Goal: Transaction & Acquisition: Purchase product/service

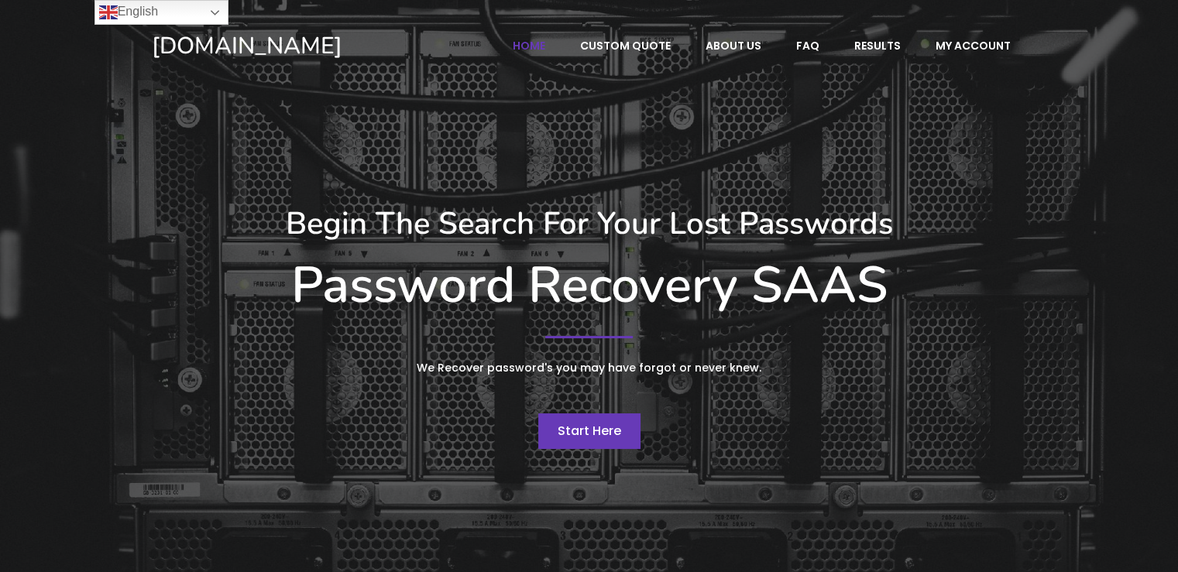
click at [597, 434] on span "Start Here" at bounding box center [589, 431] width 63 height 18
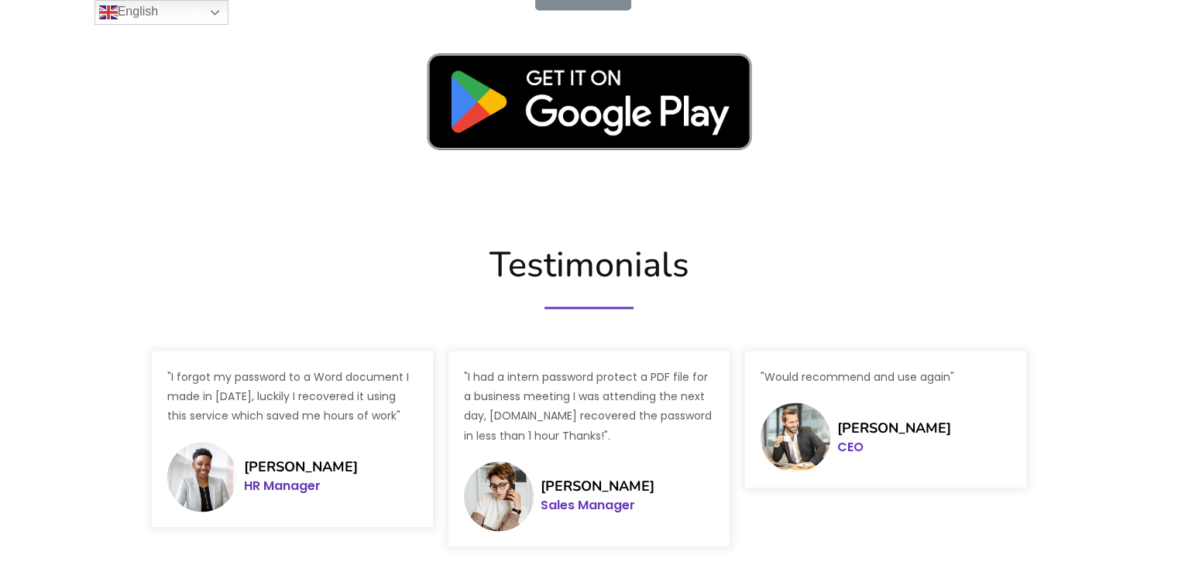
scroll to position [2581, 0]
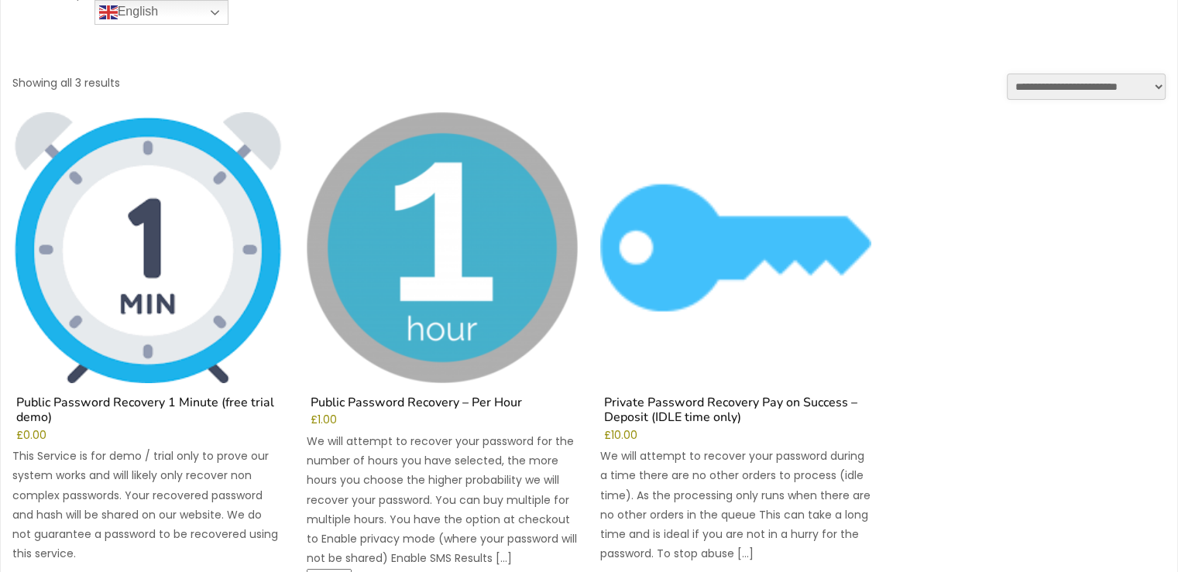
scroll to position [258, 0]
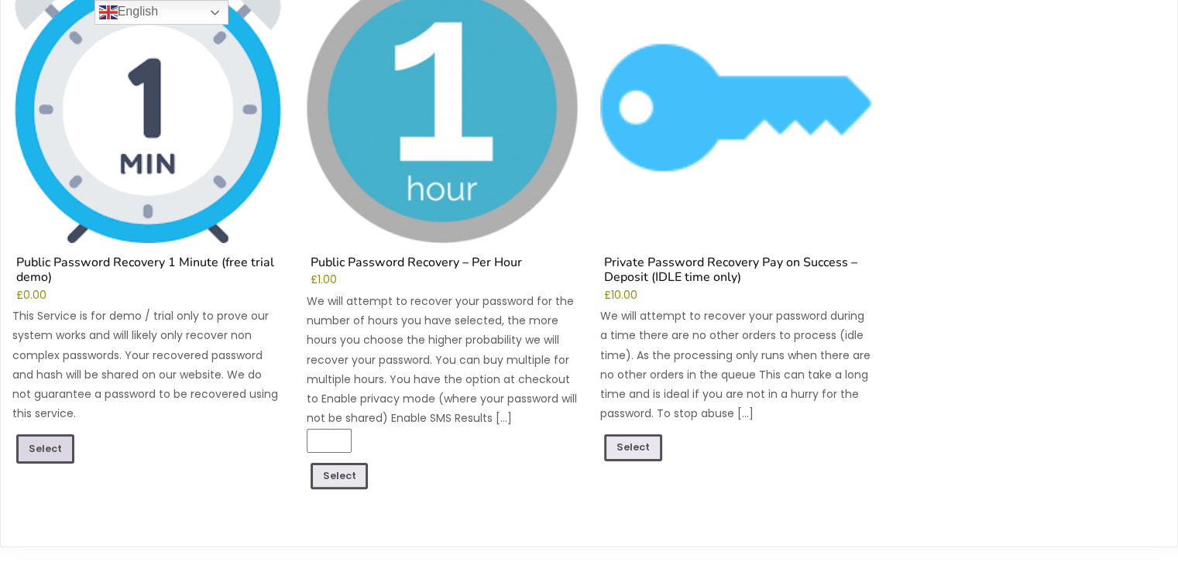
click at [46, 448] on link "Select" at bounding box center [45, 448] width 58 height 29
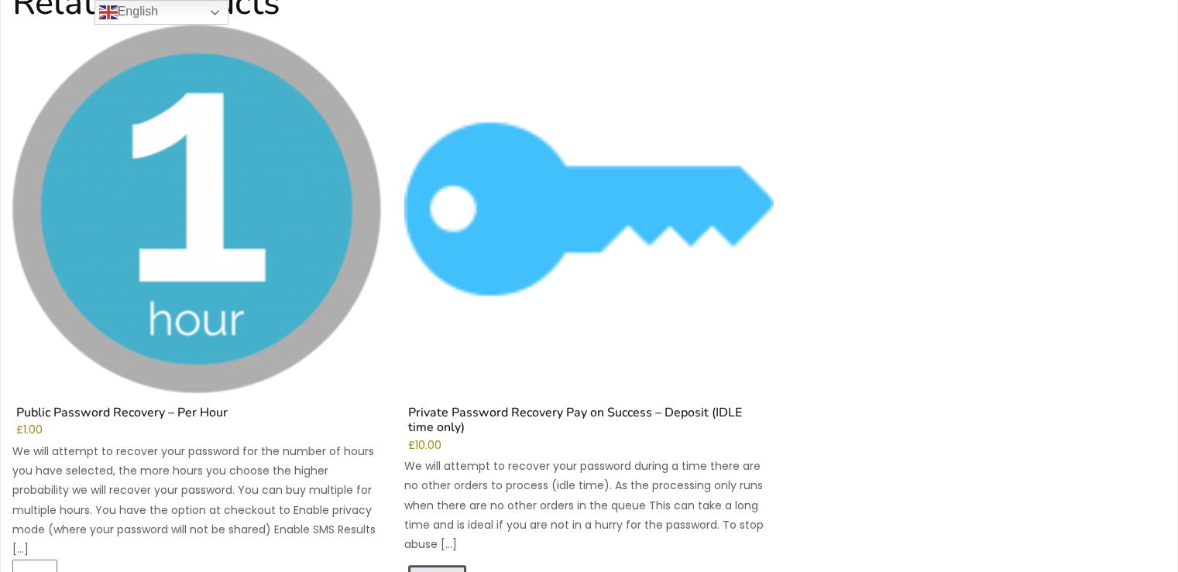
scroll to position [1419, 0]
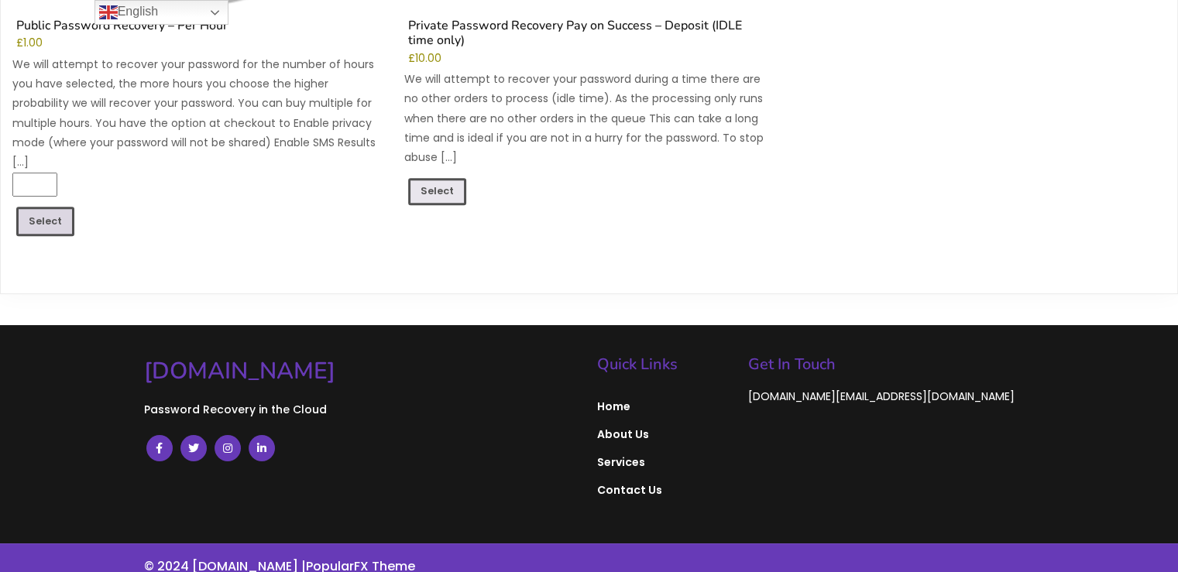
click at [40, 225] on link "Select" at bounding box center [45, 221] width 58 height 29
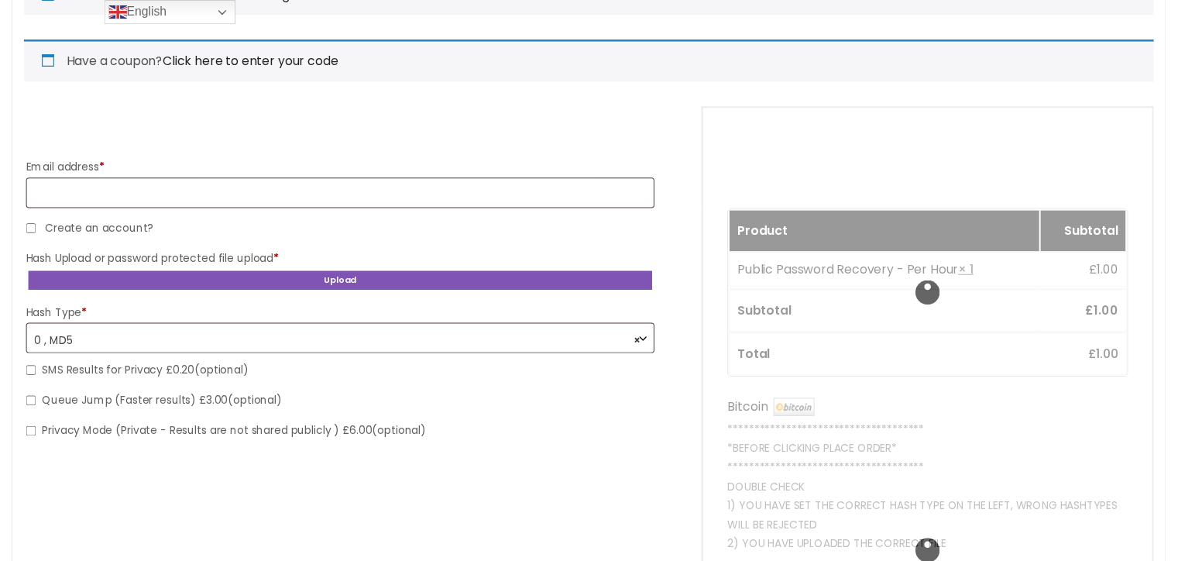
scroll to position [258, 0]
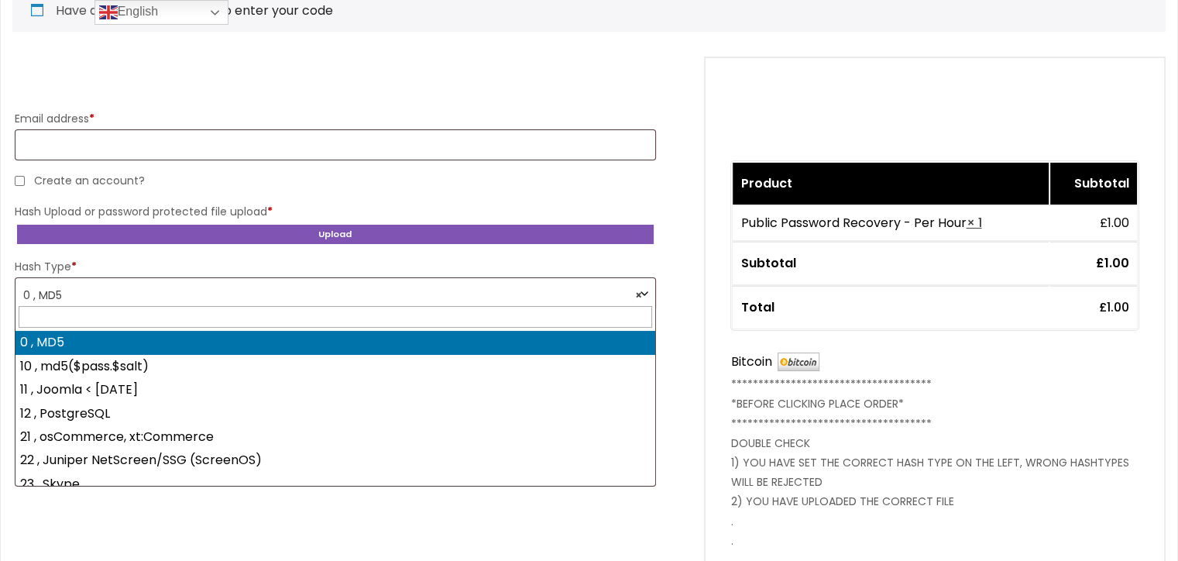
click at [641, 289] on b "Checkout" at bounding box center [644, 293] width 12 height 12
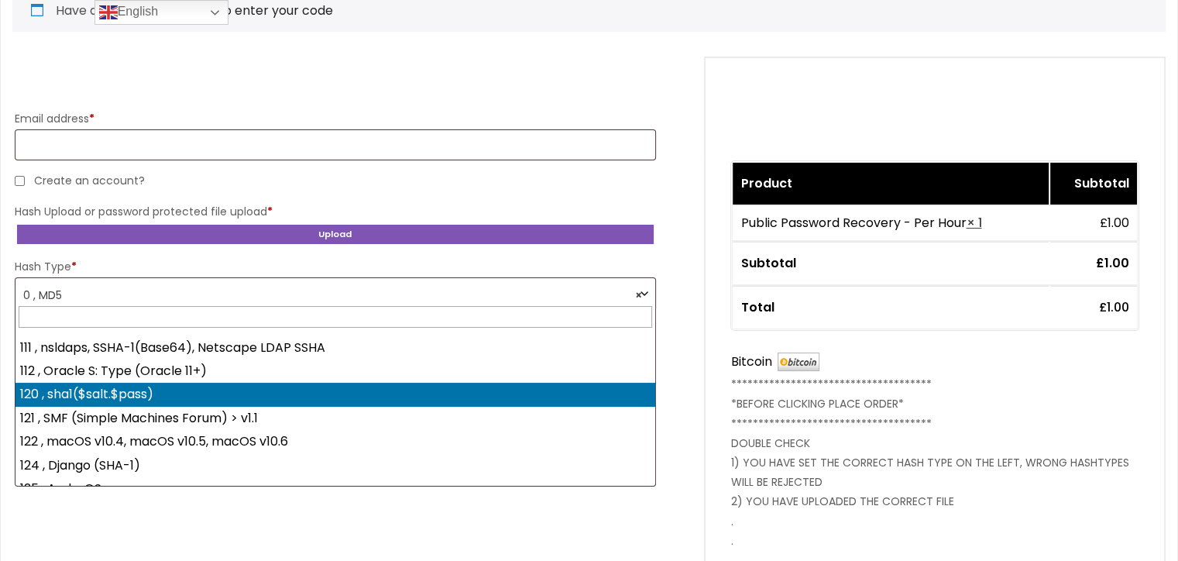
scroll to position [312, 0]
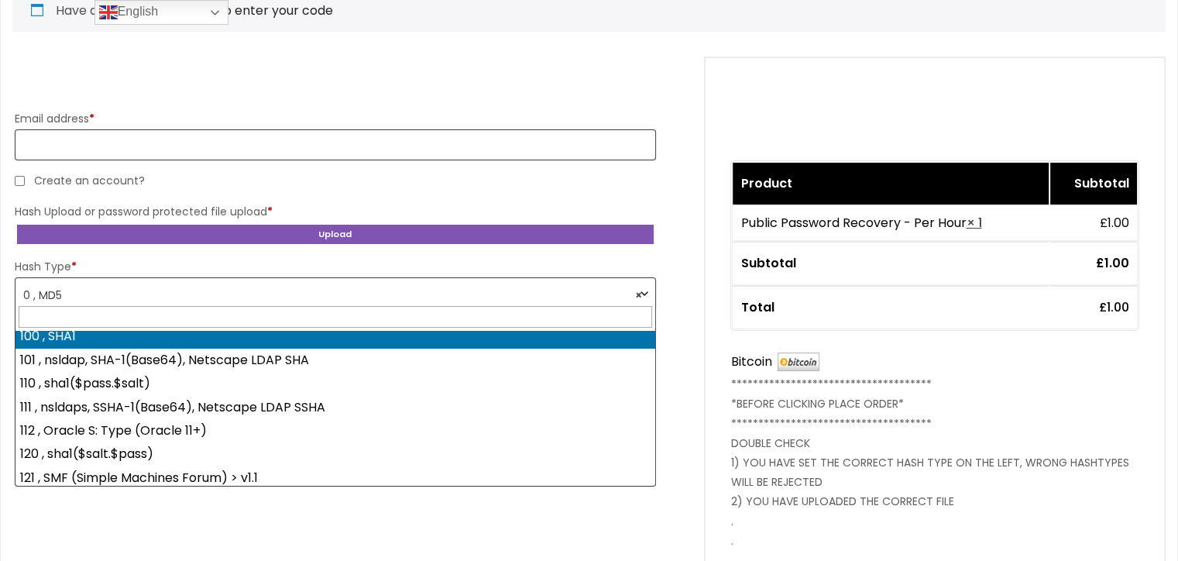
click at [499, 340] on SHA1 "100 , SHA1" at bounding box center [335, 335] width 640 height 23
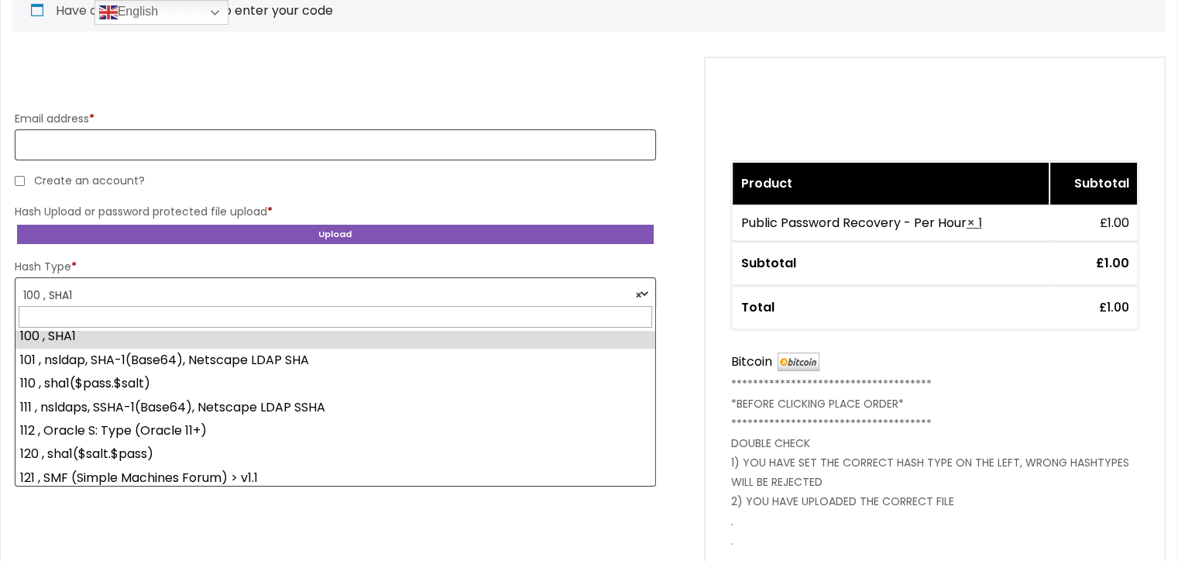
select select "**********"
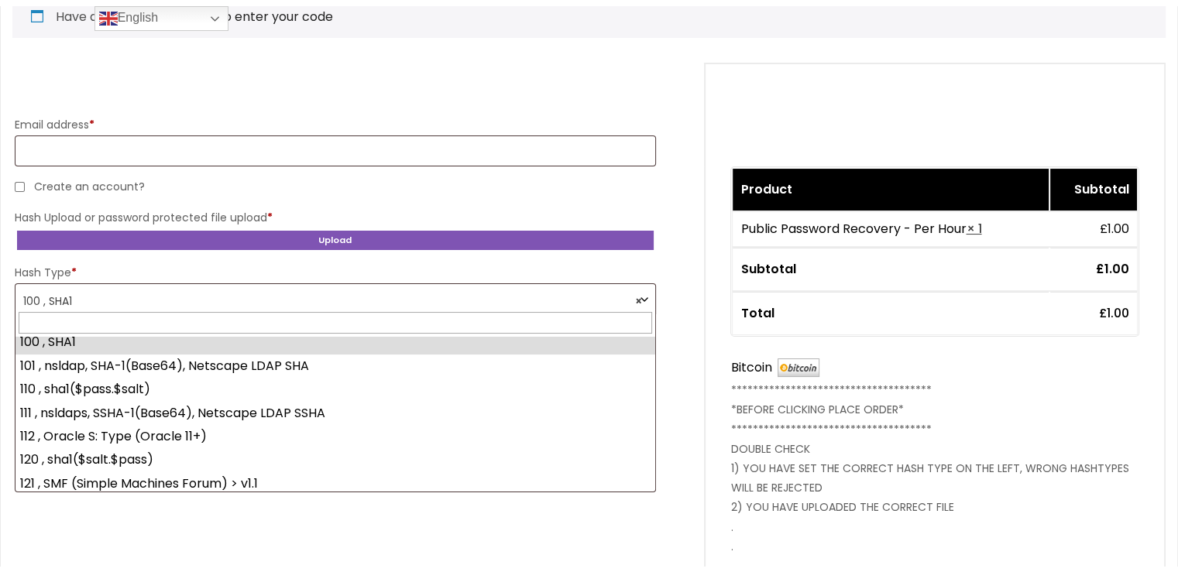
scroll to position [259, 0]
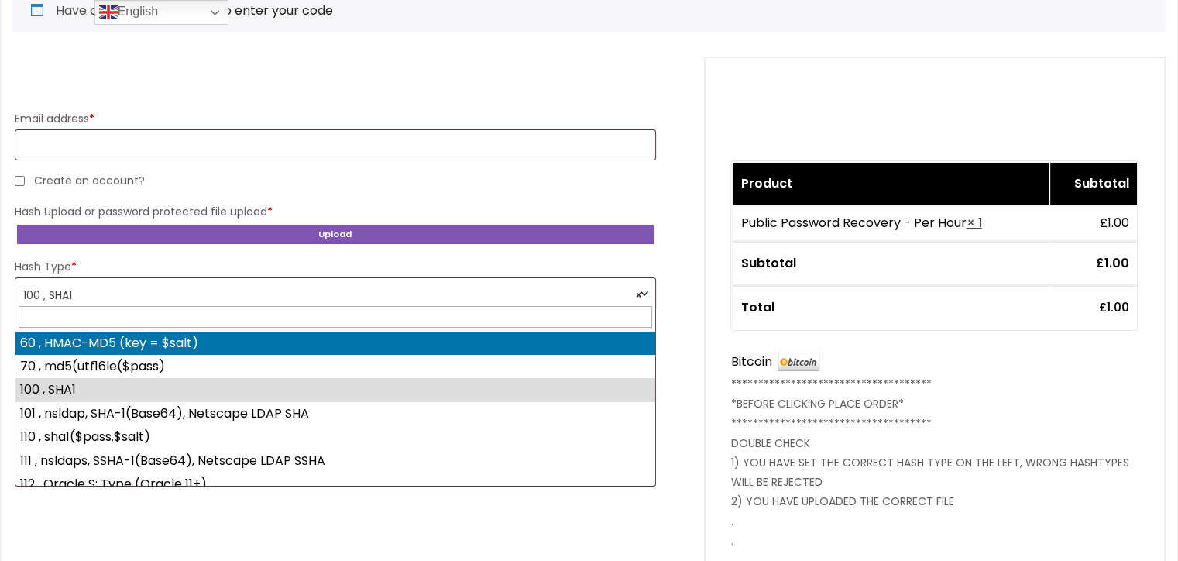
click at [99, 314] on input "text" at bounding box center [335, 317] width 633 height 22
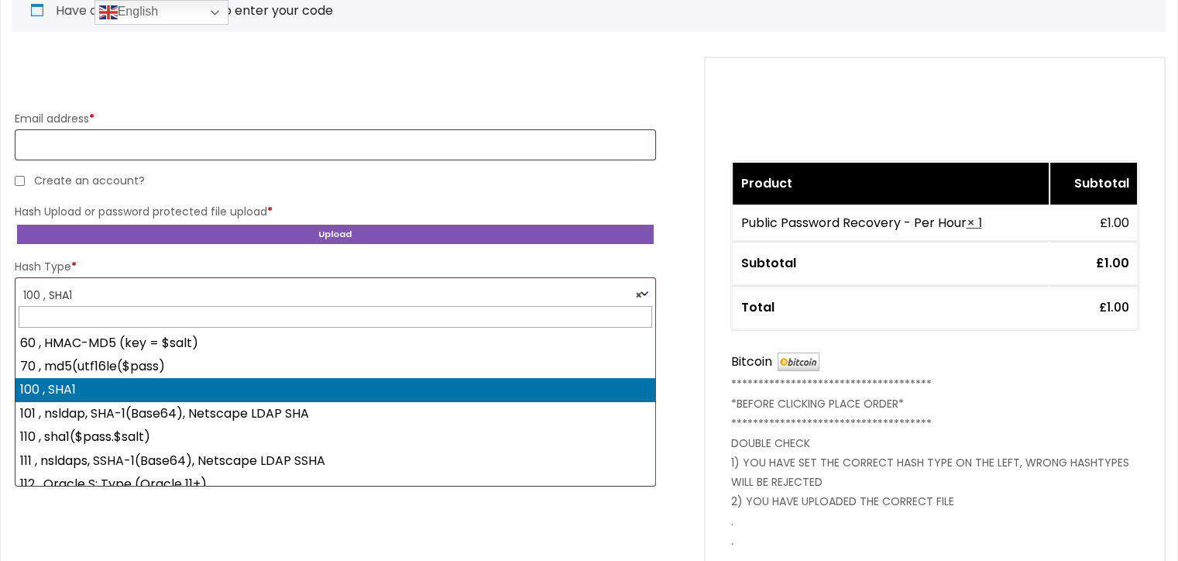
click at [127, 314] on input "text" at bounding box center [335, 317] width 633 height 22
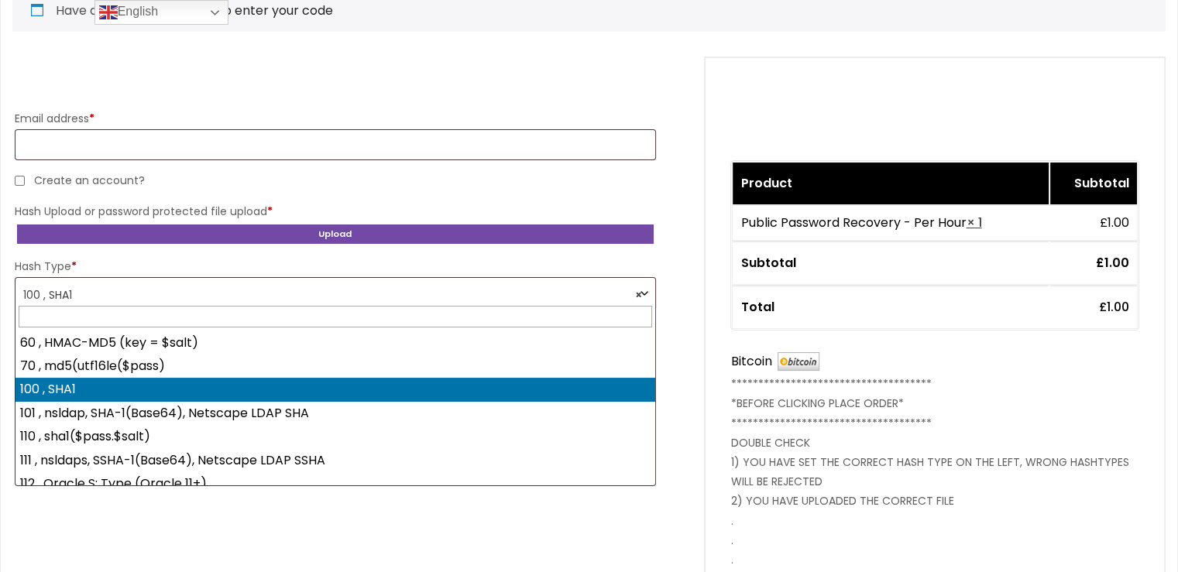
click at [343, 228] on button "Upload" at bounding box center [335, 234] width 641 height 24
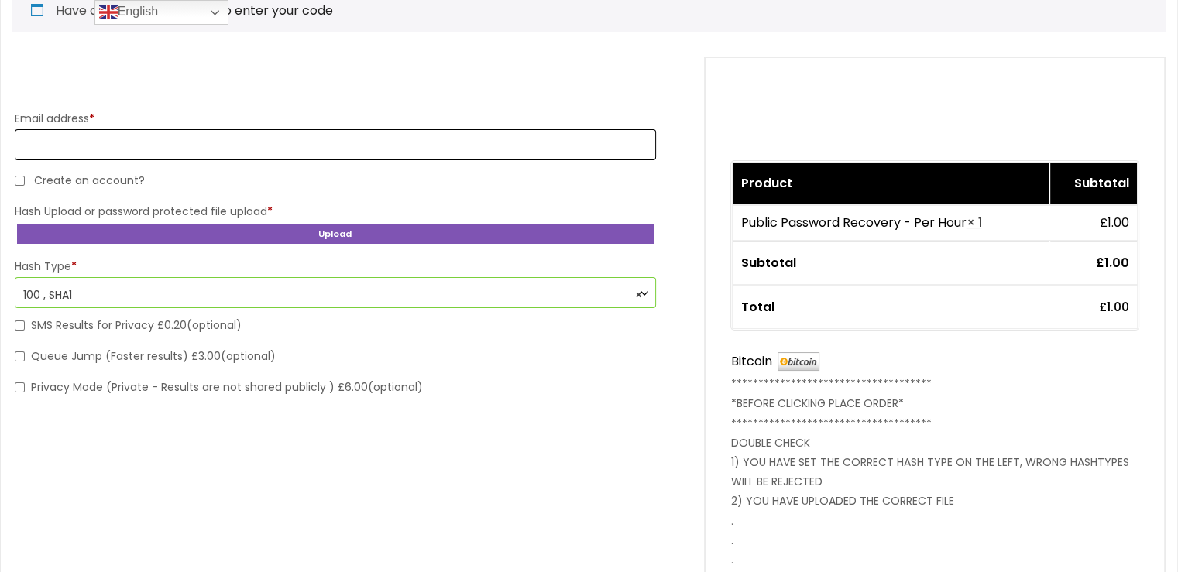
click at [161, 145] on input "Email address *" at bounding box center [335, 144] width 641 height 31
click at [138, 146] on input "Email address *" at bounding box center [335, 144] width 641 height 31
paste input "**********"
type input "**********"
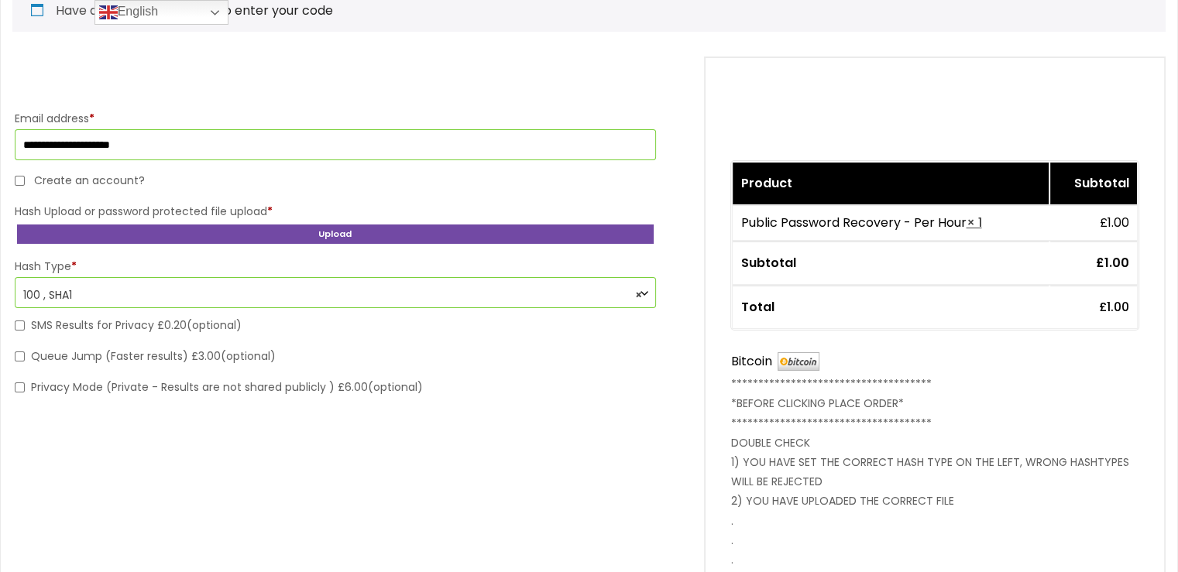
click at [369, 231] on button "Upload" at bounding box center [335, 234] width 641 height 24
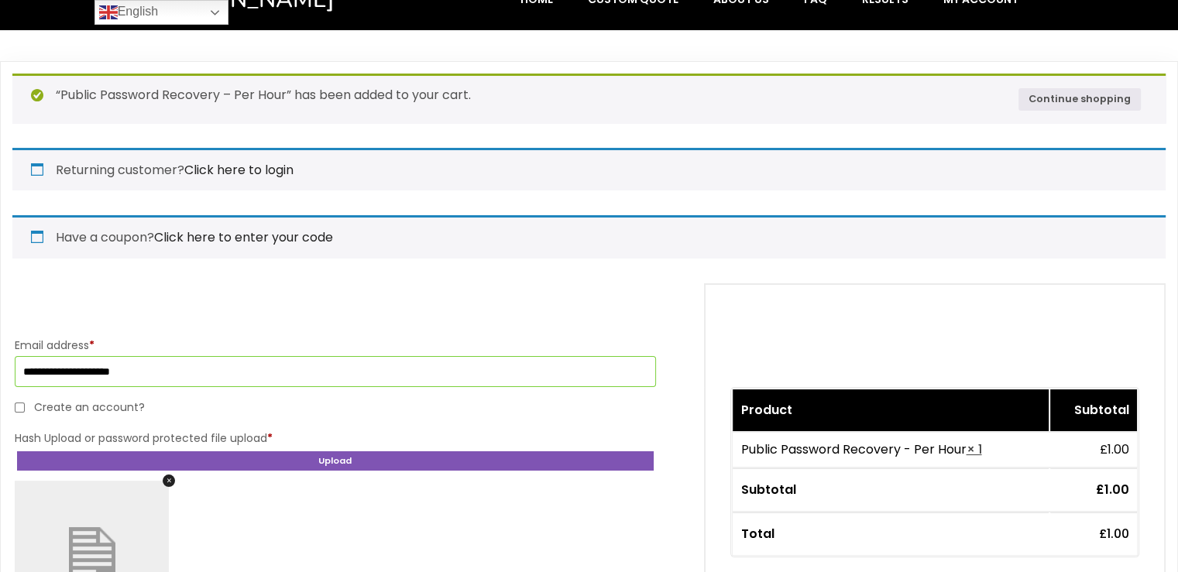
scroll to position [0, 0]
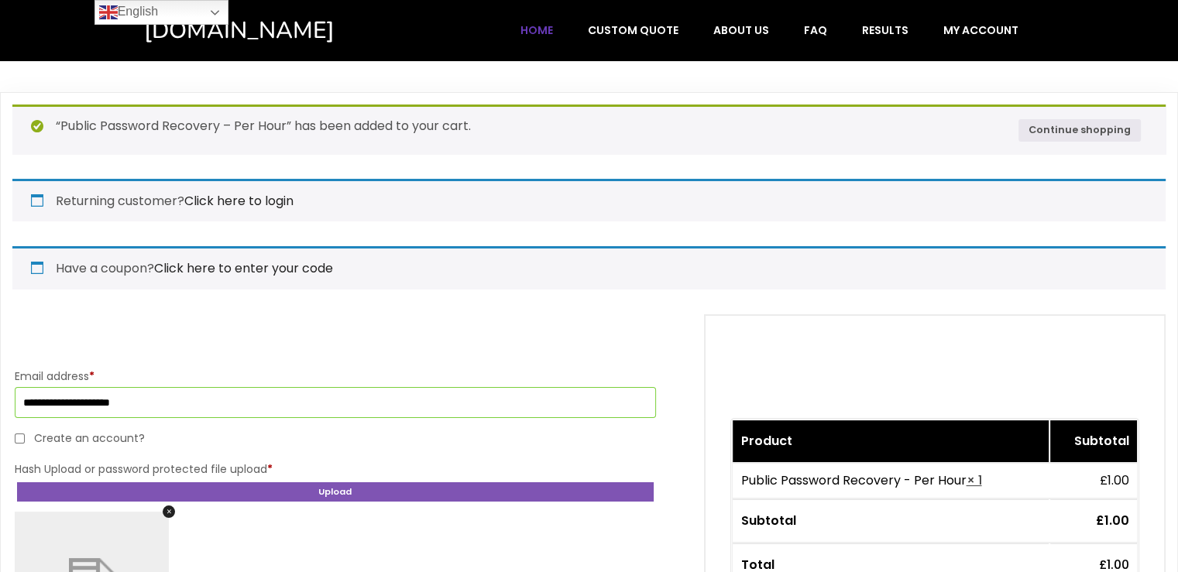
click at [549, 29] on span "Home" at bounding box center [536, 30] width 33 height 14
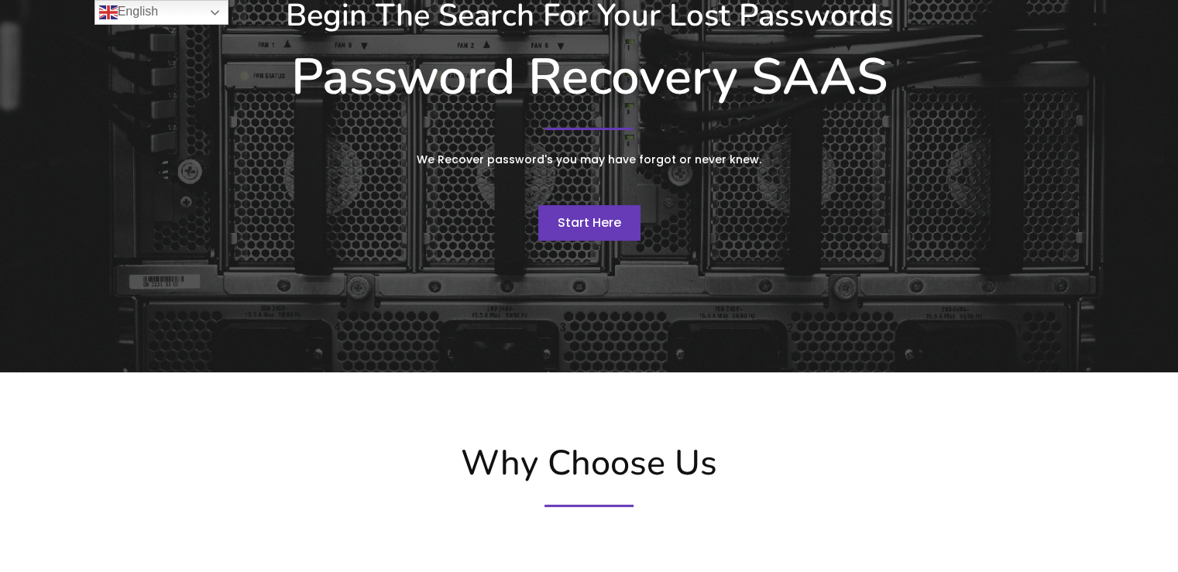
scroll to position [258, 0]
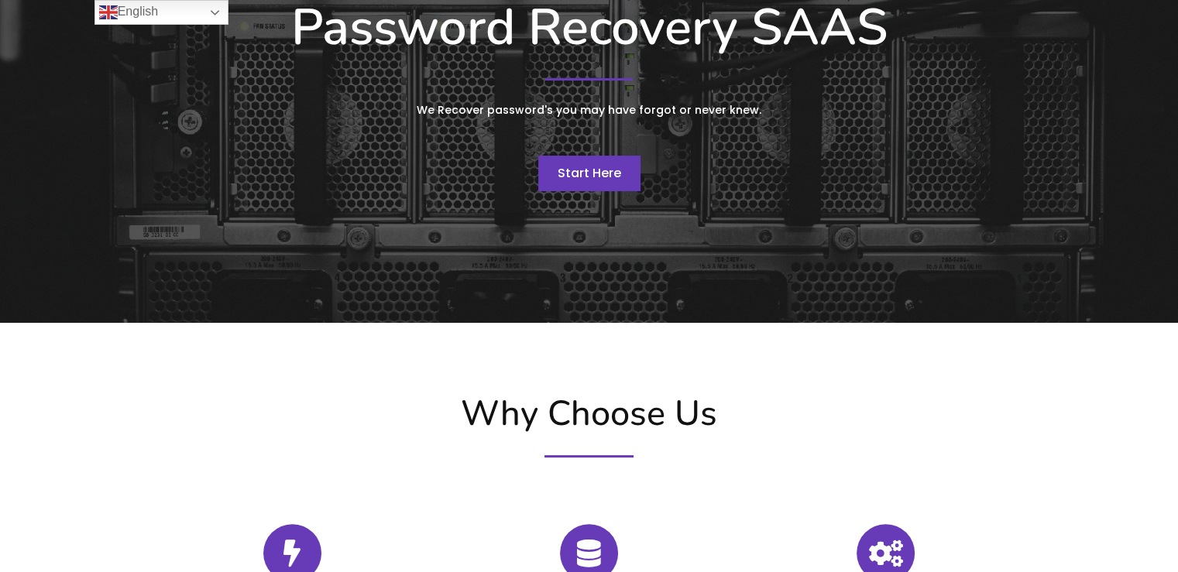
click at [607, 174] on span "Start Here" at bounding box center [589, 173] width 63 height 18
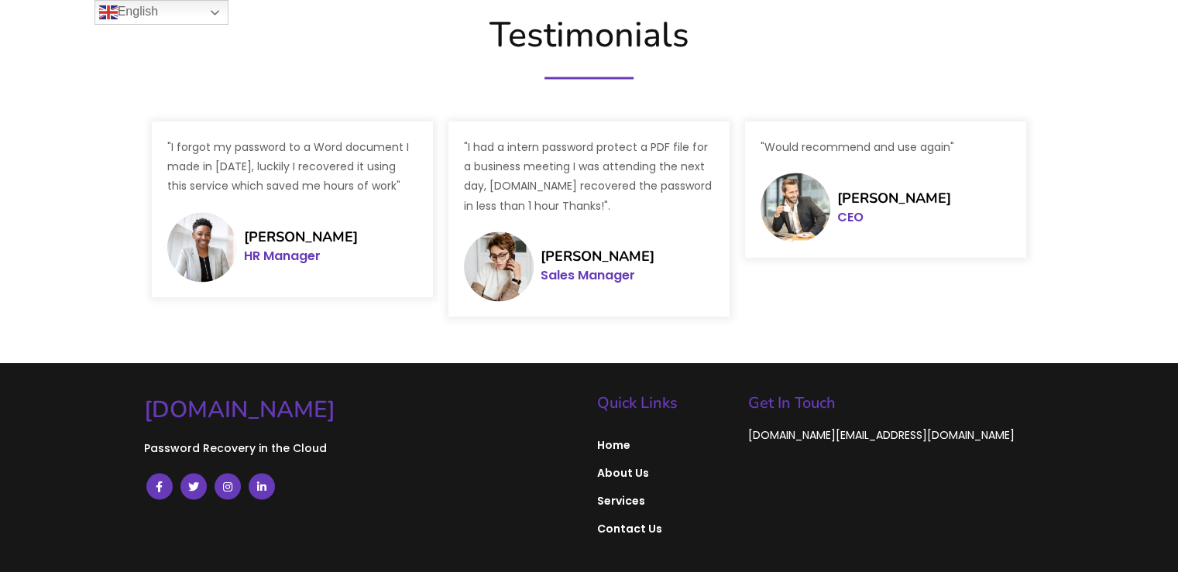
scroll to position [2581, 0]
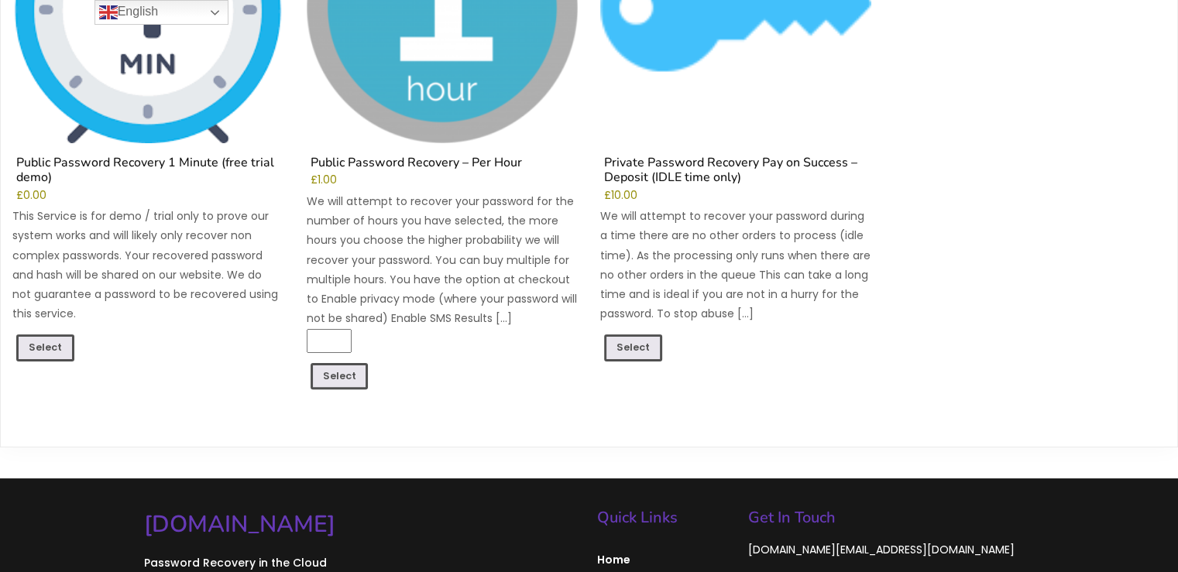
scroll to position [387, 0]
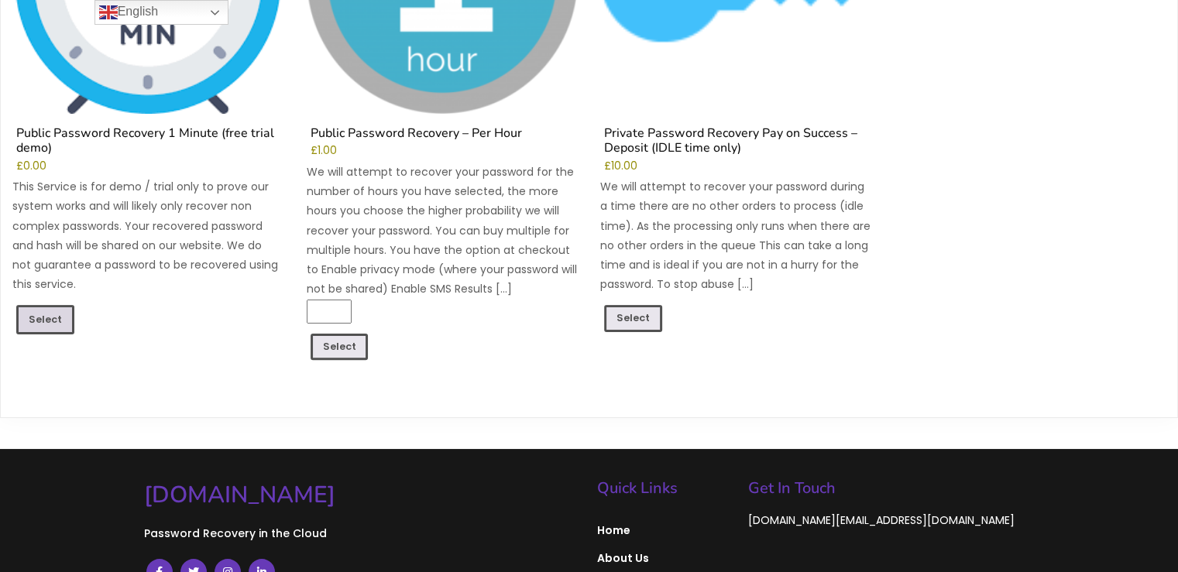
click at [49, 320] on link "Select" at bounding box center [45, 319] width 58 height 29
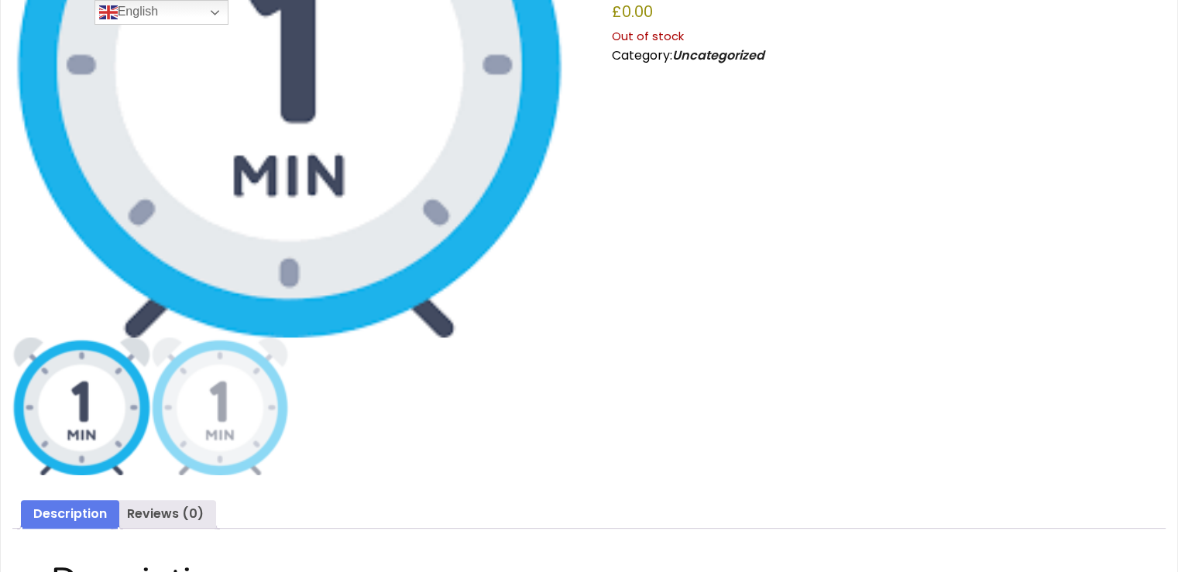
scroll to position [387, 0]
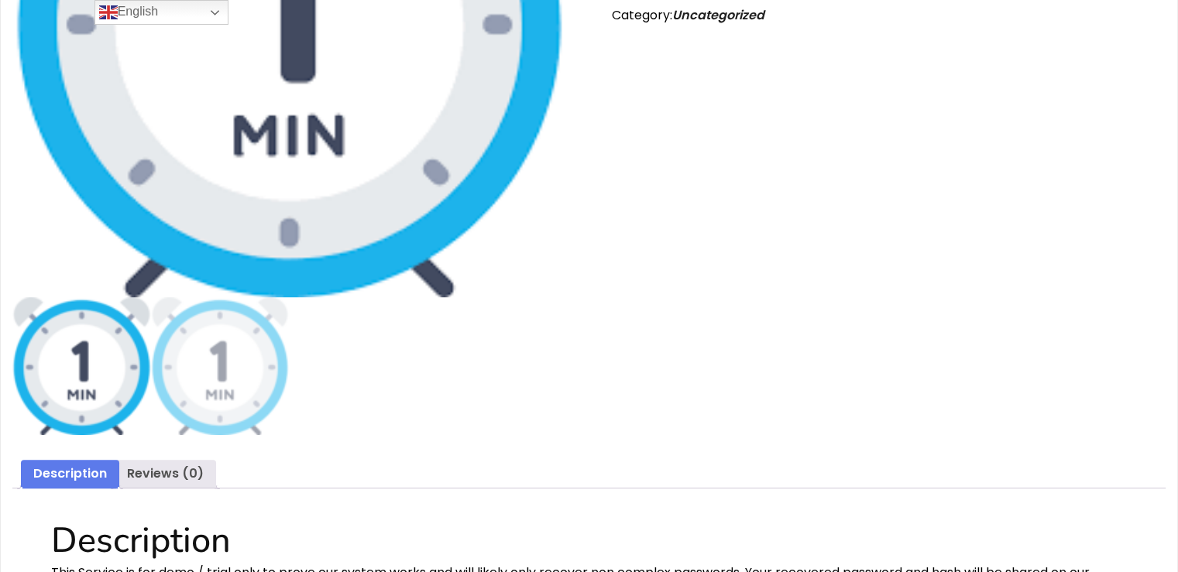
click at [74, 379] on img at bounding box center [81, 366] width 139 height 139
click at [83, 380] on img at bounding box center [81, 366] width 139 height 139
click at [84, 380] on img at bounding box center [81, 366] width 139 height 139
click at [63, 472] on link "Description" at bounding box center [70, 474] width 74 height 29
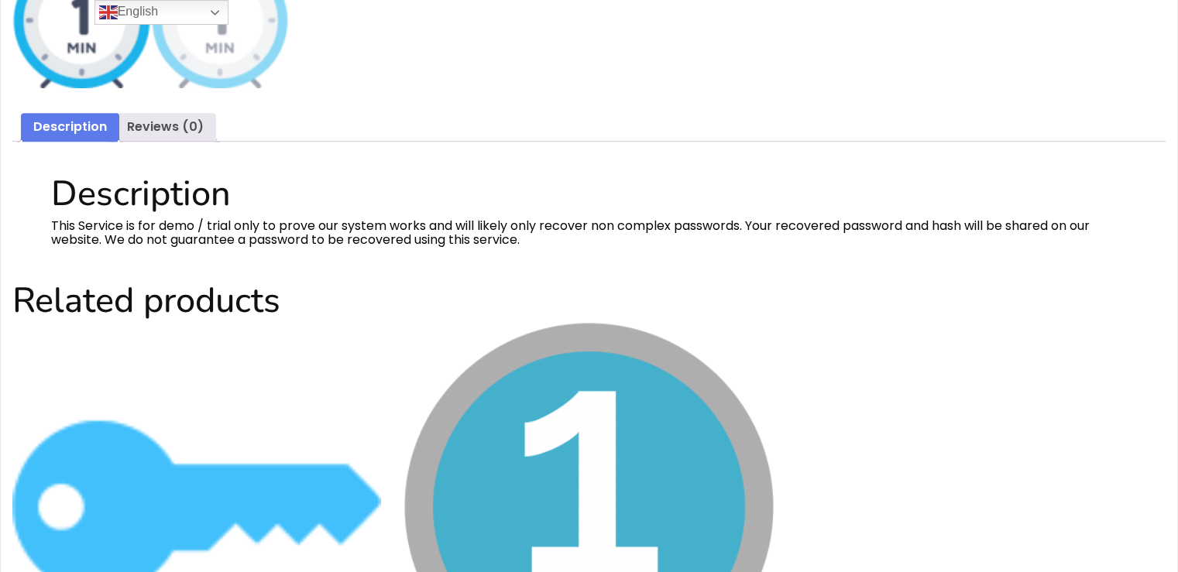
scroll to position [645, 0]
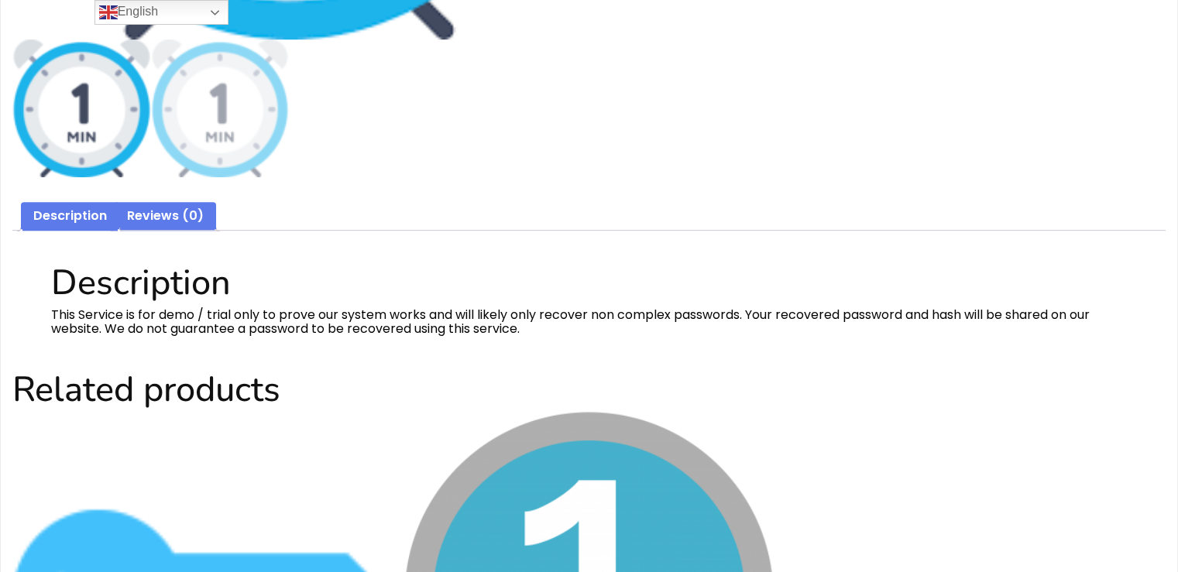
click at [173, 216] on link "Reviews (0)" at bounding box center [165, 216] width 77 height 29
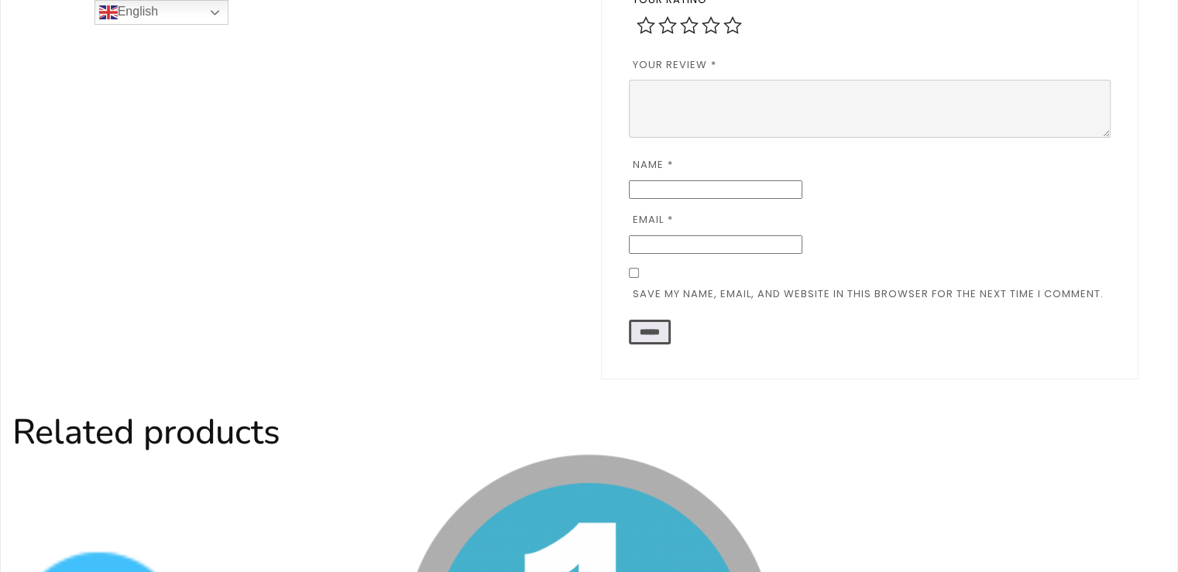
scroll to position [903, 0]
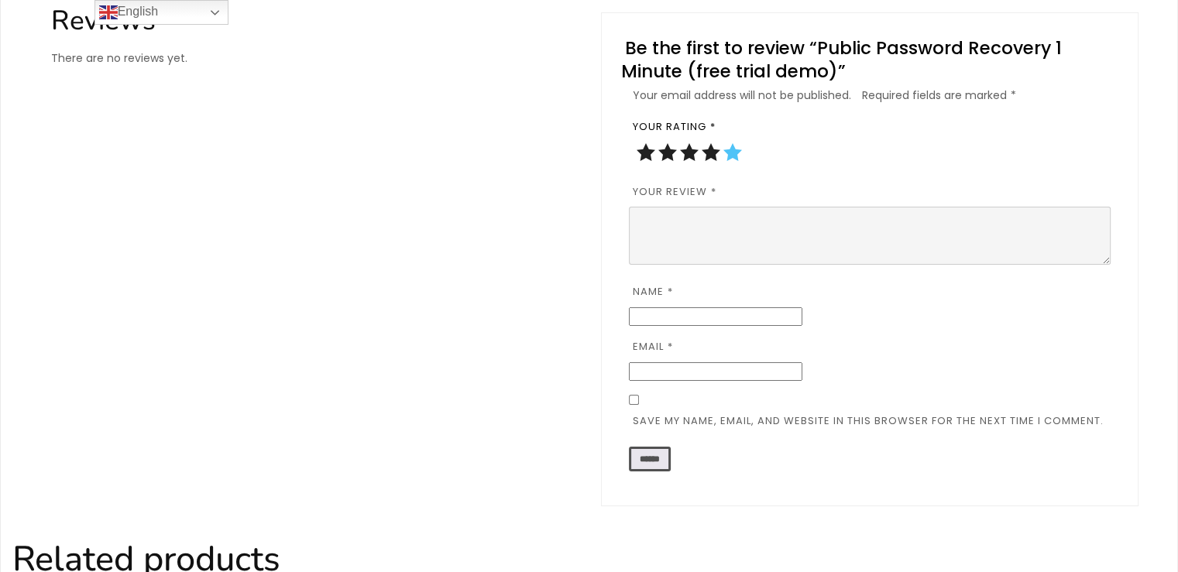
click at [733, 156] on link "5 of 5 stars" at bounding box center [732, 152] width 19 height 19
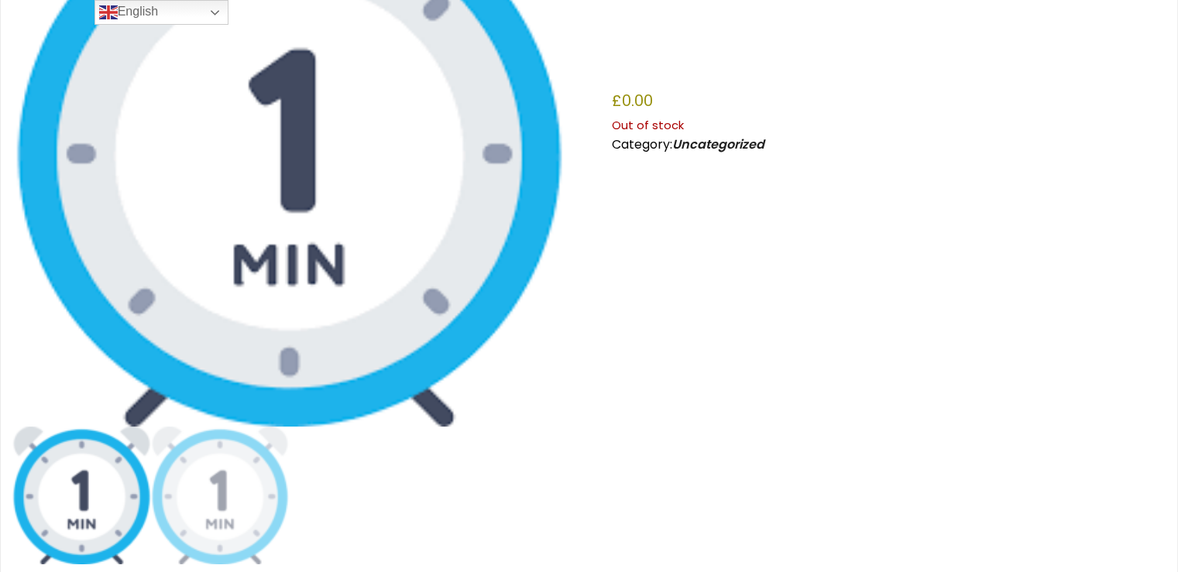
scroll to position [387, 0]
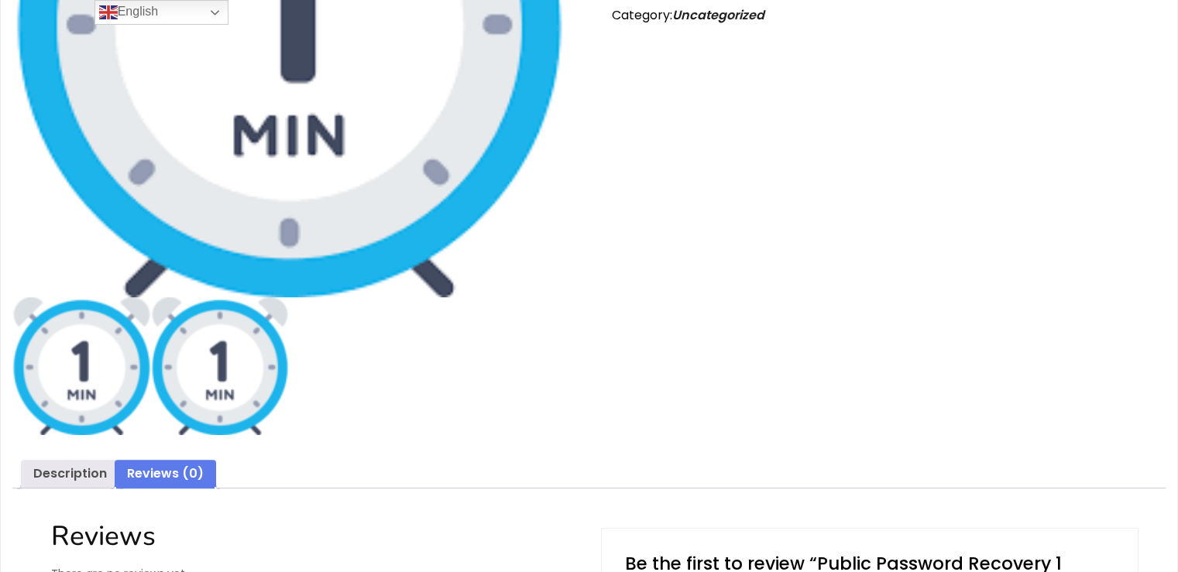
click at [217, 369] on img at bounding box center [220, 366] width 139 height 139
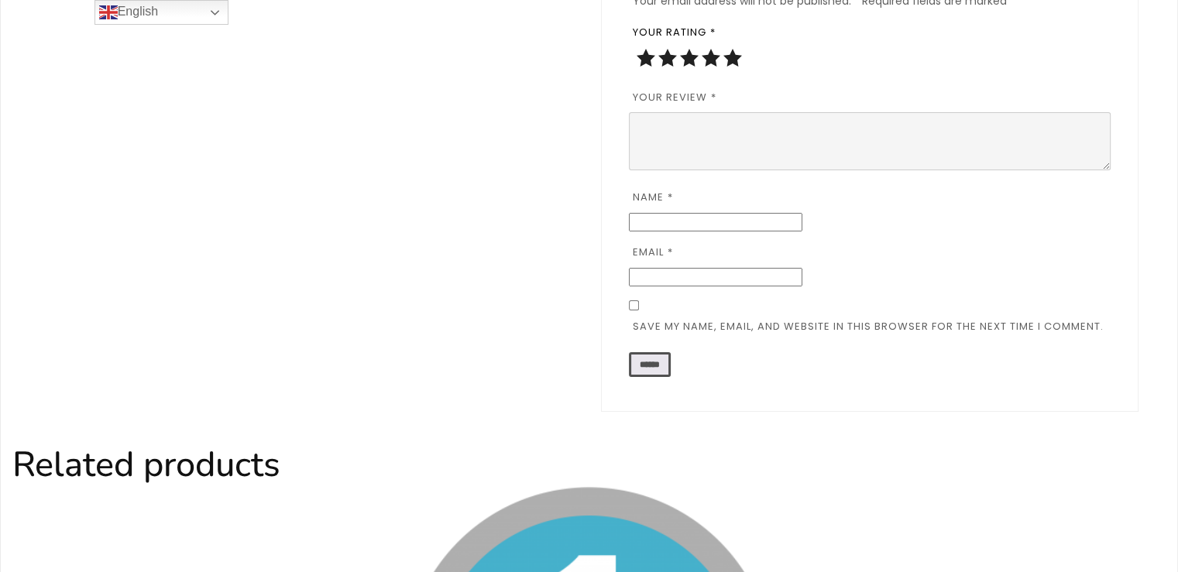
scroll to position [903, 0]
